Goal: Task Accomplishment & Management: Complete application form

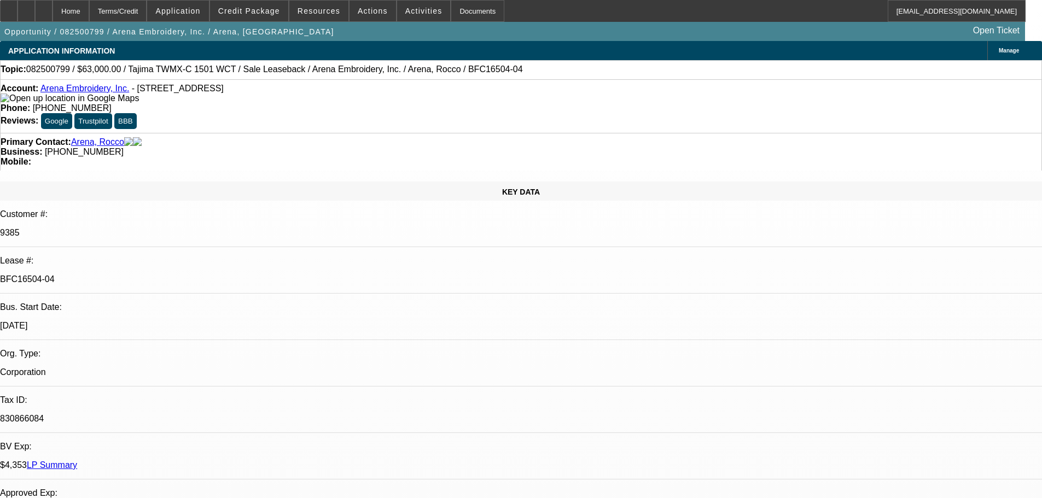
select select "0"
select select "2"
select select "0.1"
select select "4"
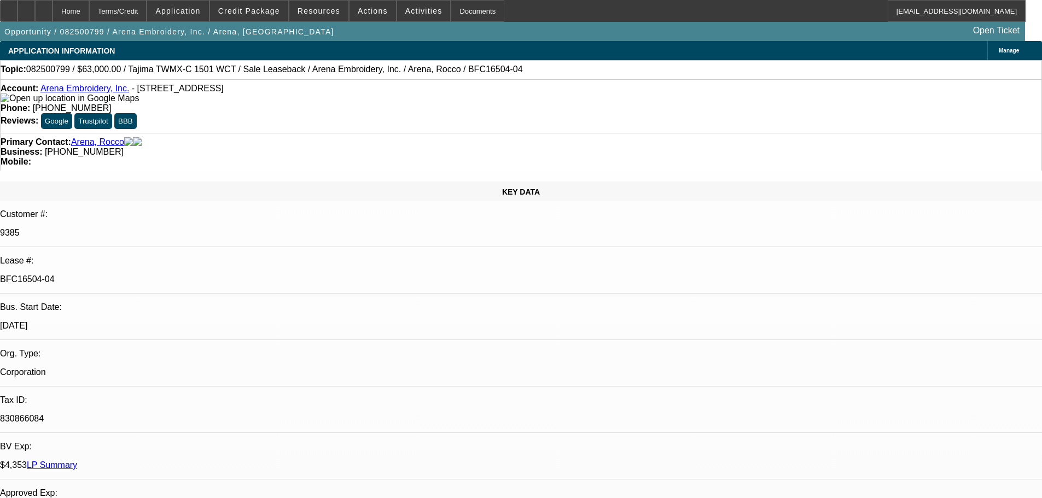
select select "0"
select select "2"
select select "0.1"
select select "4"
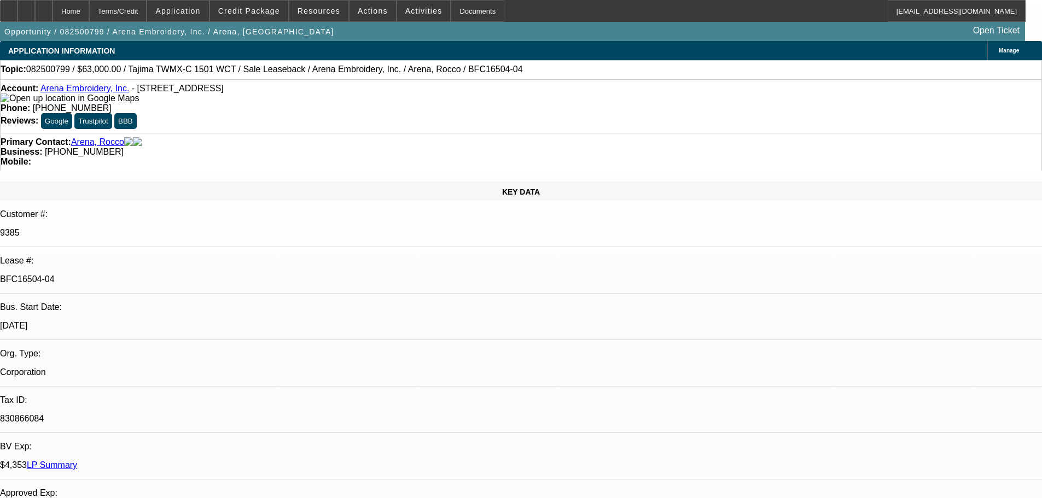
select select "0"
select select "2"
select select "0.1"
select select "4"
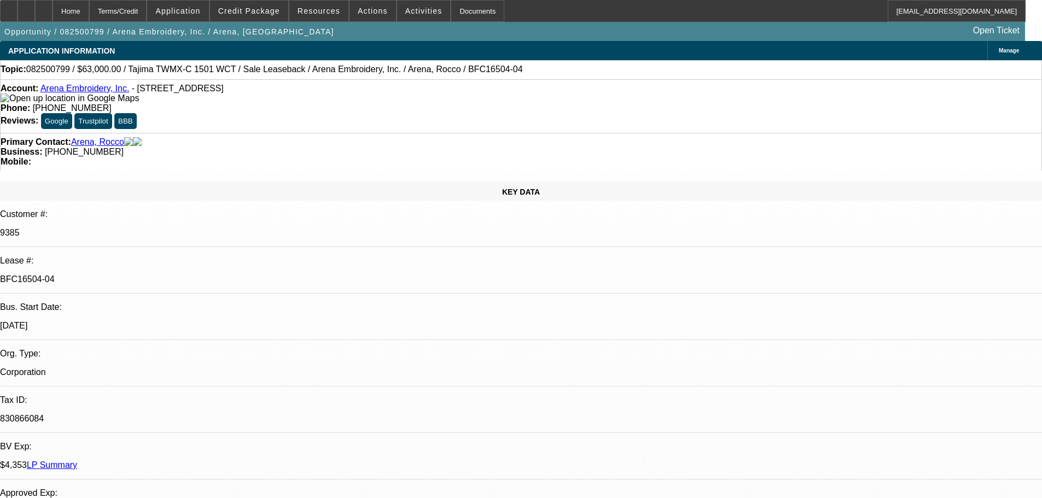
select select "0"
select select "2"
select select "0.1"
select select "4"
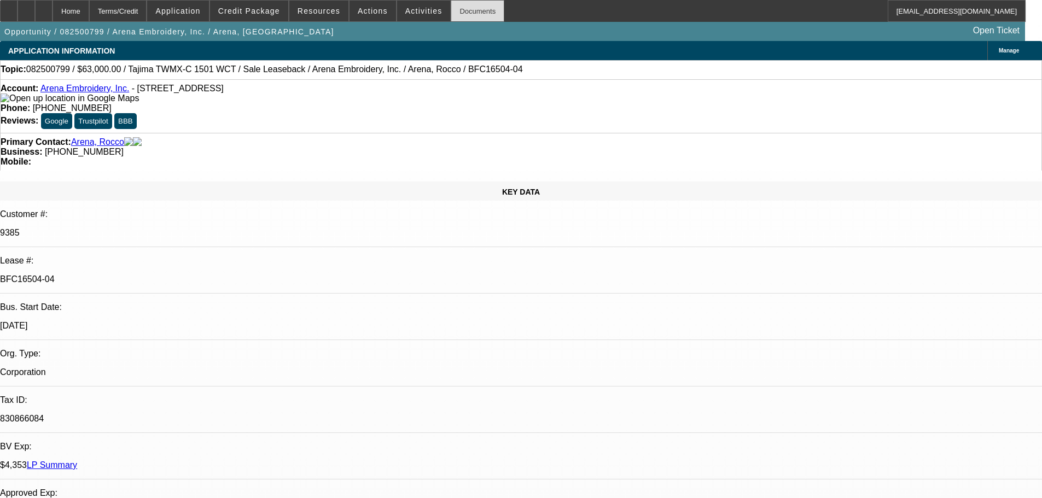
click at [456, 9] on div "Documents" at bounding box center [478, 11] width 54 height 22
